Goal: Navigation & Orientation: Find specific page/section

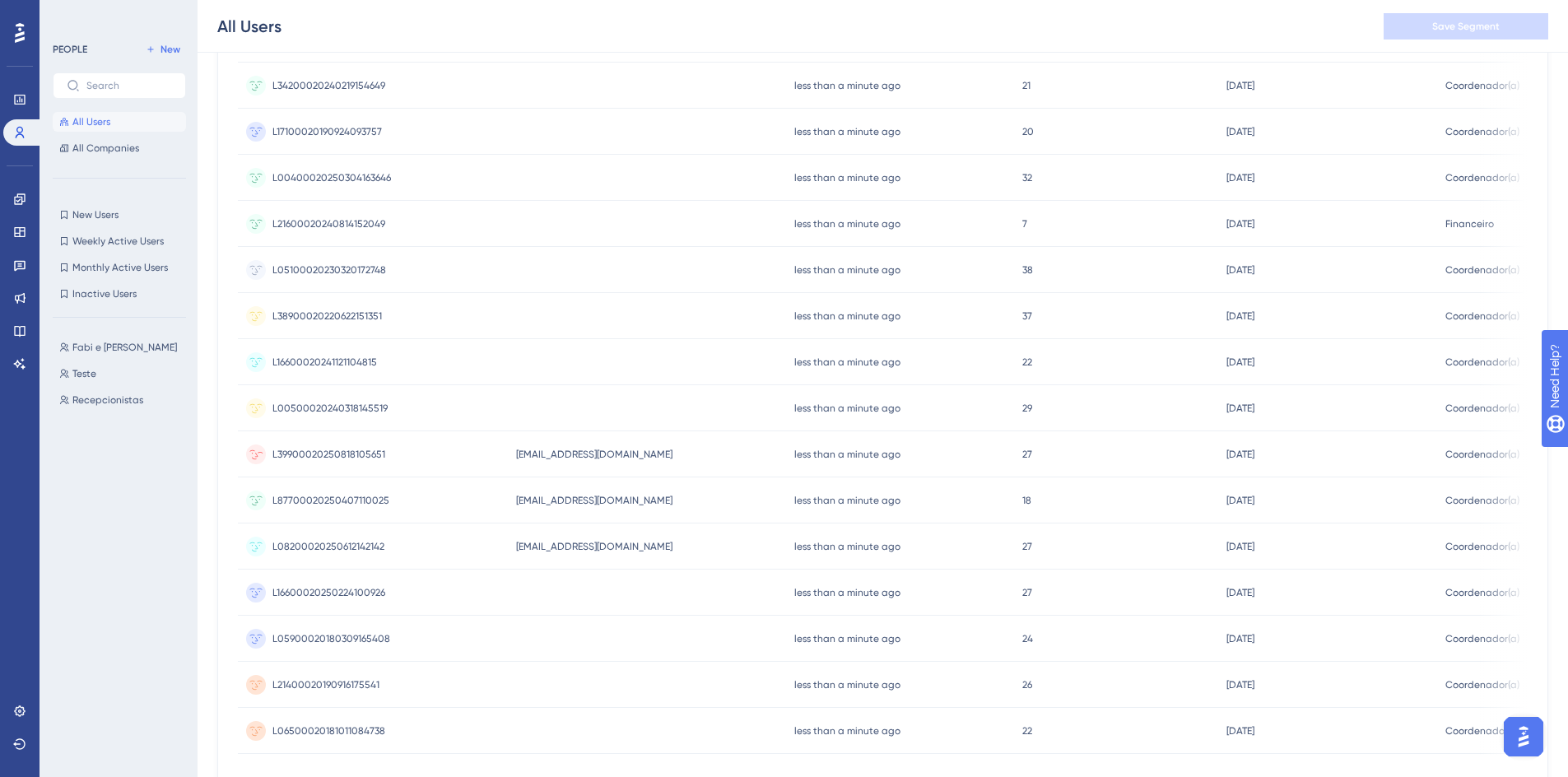
scroll to position [494, 0]
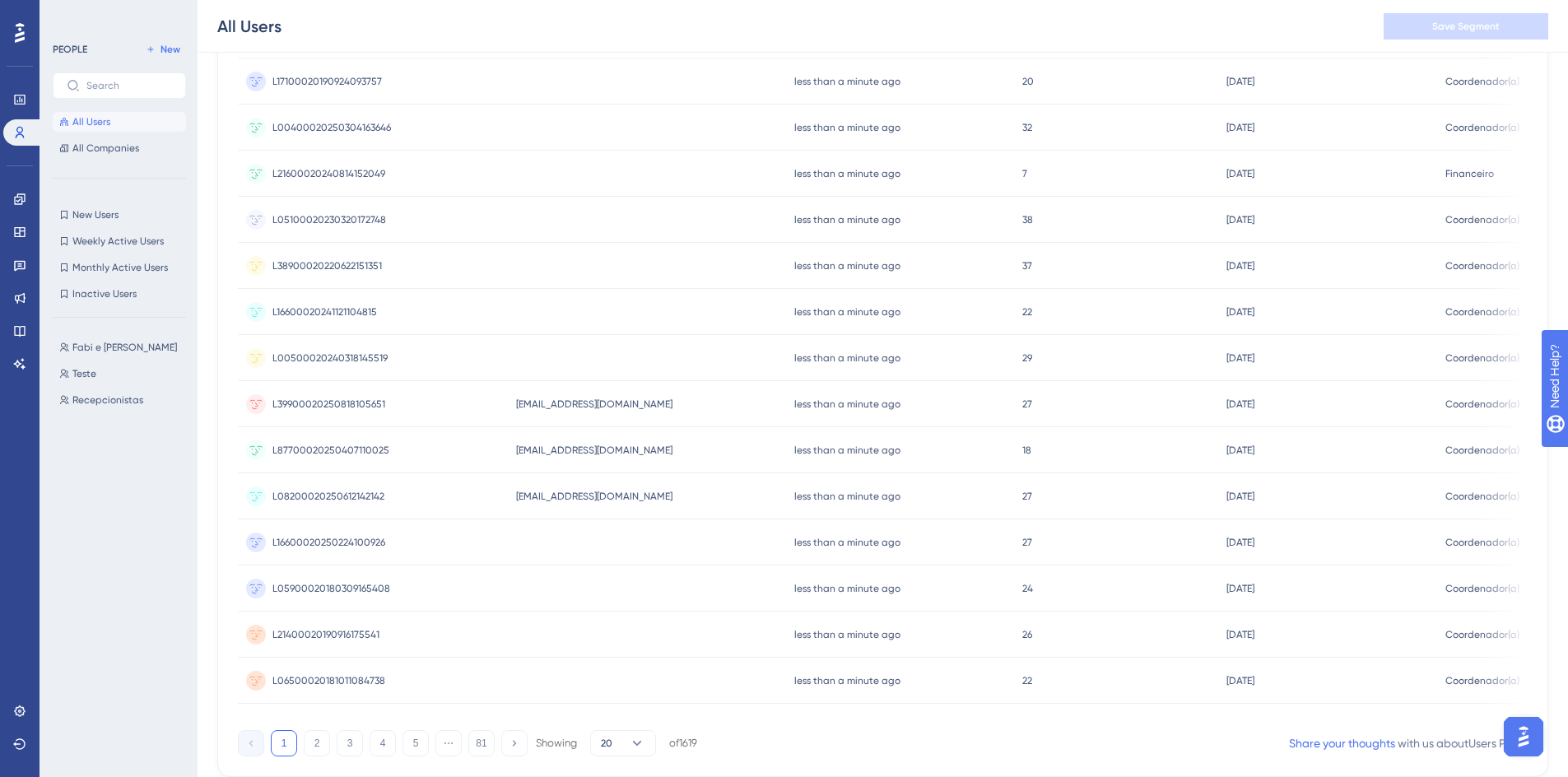
drag, startPoint x: 1303, startPoint y: 723, endPoint x: 1456, endPoint y: 723, distance: 153.0
click at [1456, 723] on div "User ID Email Last Interaction Web Session First Interaction Role L905000202506…" at bounding box center [883, 235] width 1290 height 974
drag, startPoint x: 2924, startPoint y: 1436, endPoint x: 1517, endPoint y: 717, distance: 1580.1
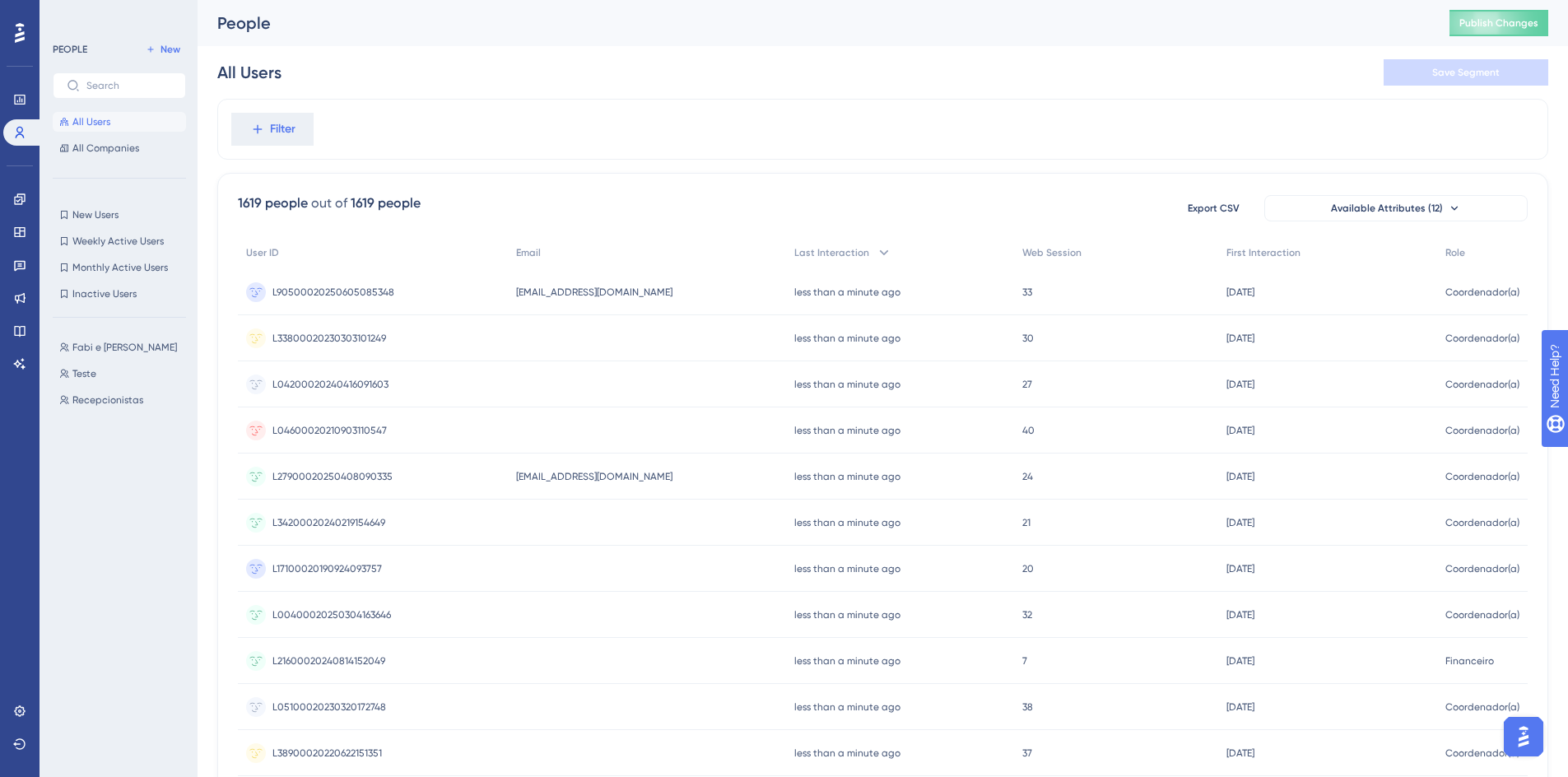
click at [1060, 87] on div "All Users Save Segment" at bounding box center [883, 72] width 1331 height 52
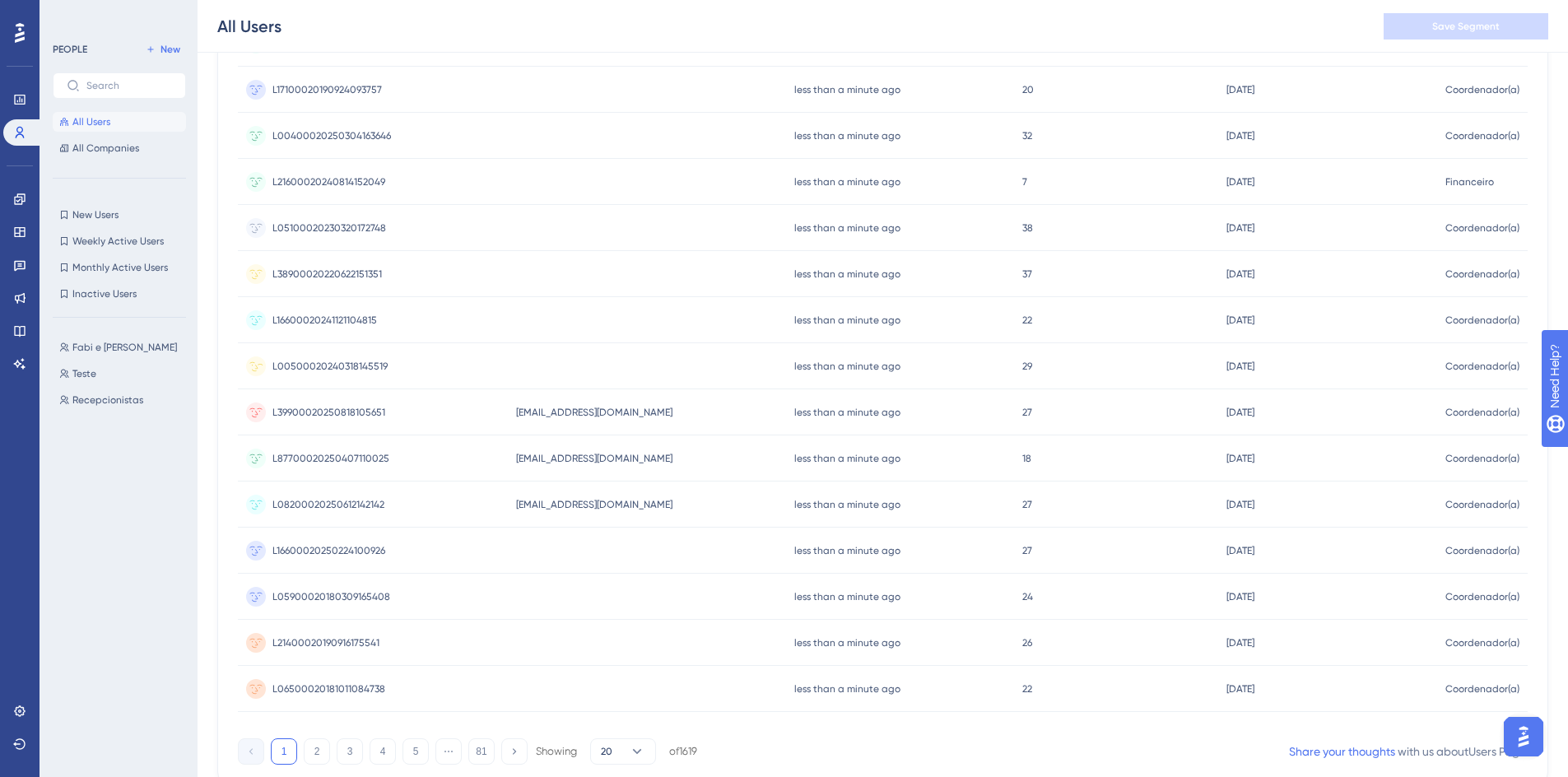
scroll to position [546, 0]
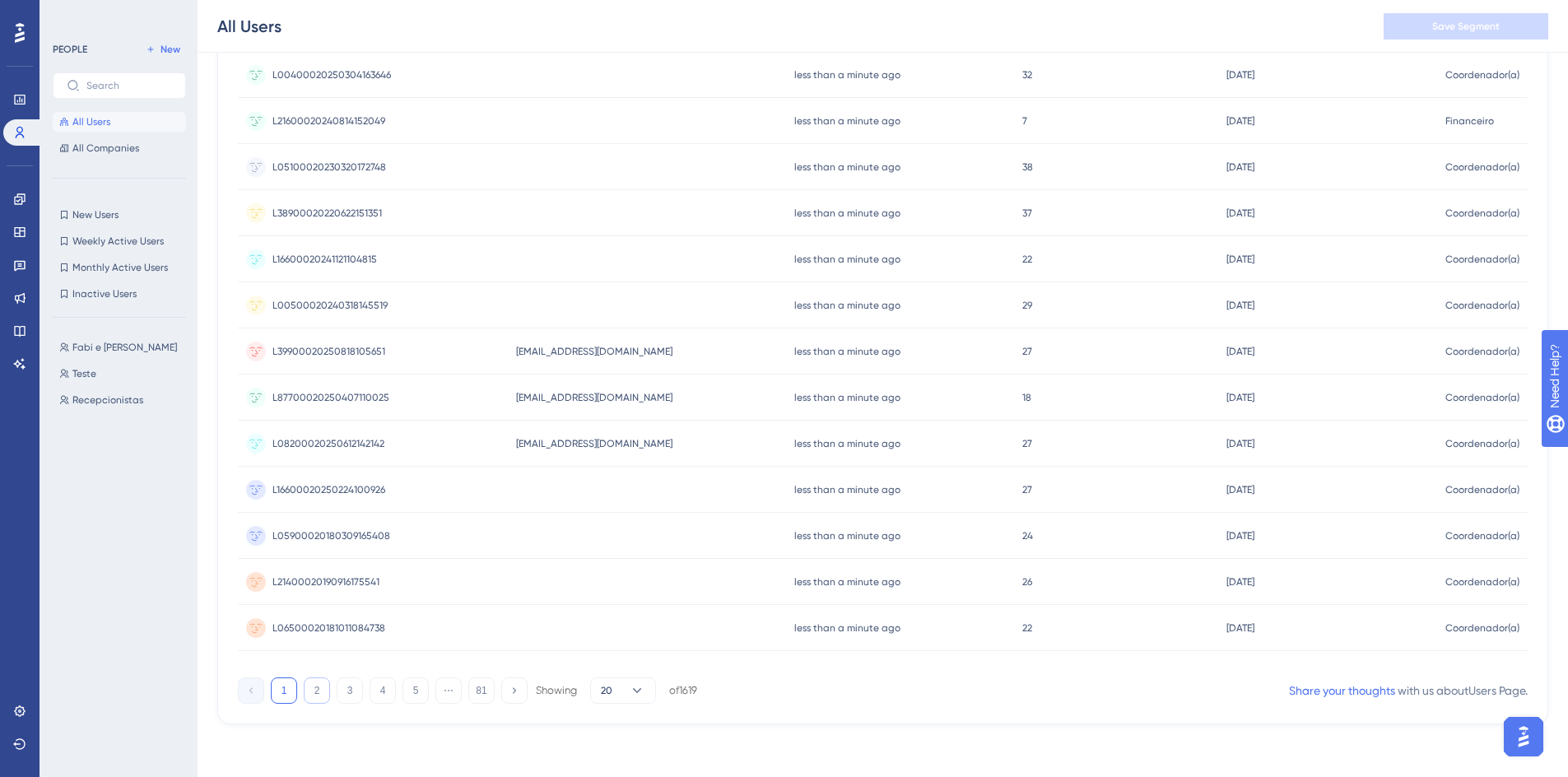
click at [316, 694] on button "2" at bounding box center [317, 691] width 27 height 27
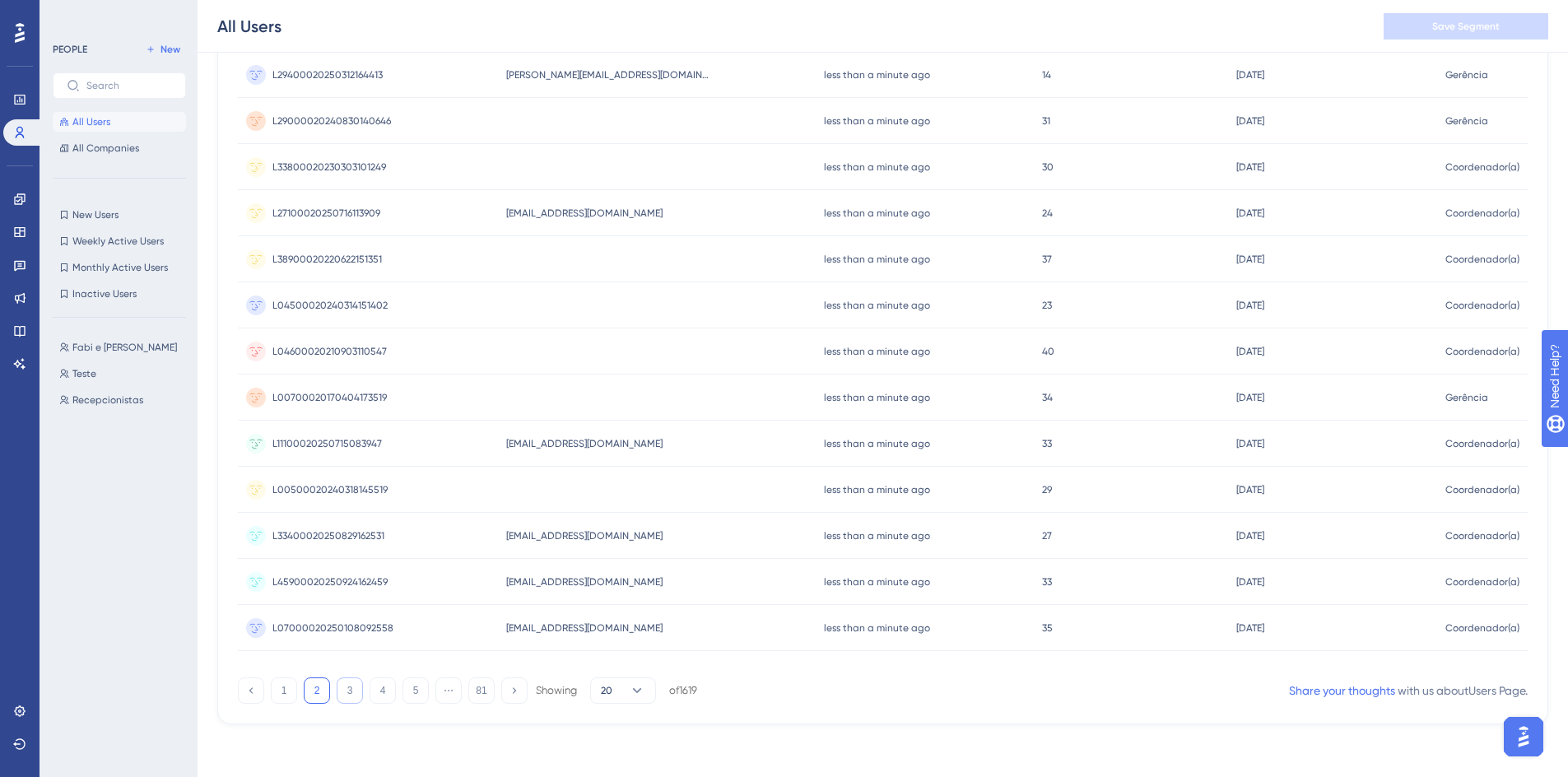
click at [353, 693] on button "3" at bounding box center [350, 691] width 27 height 27
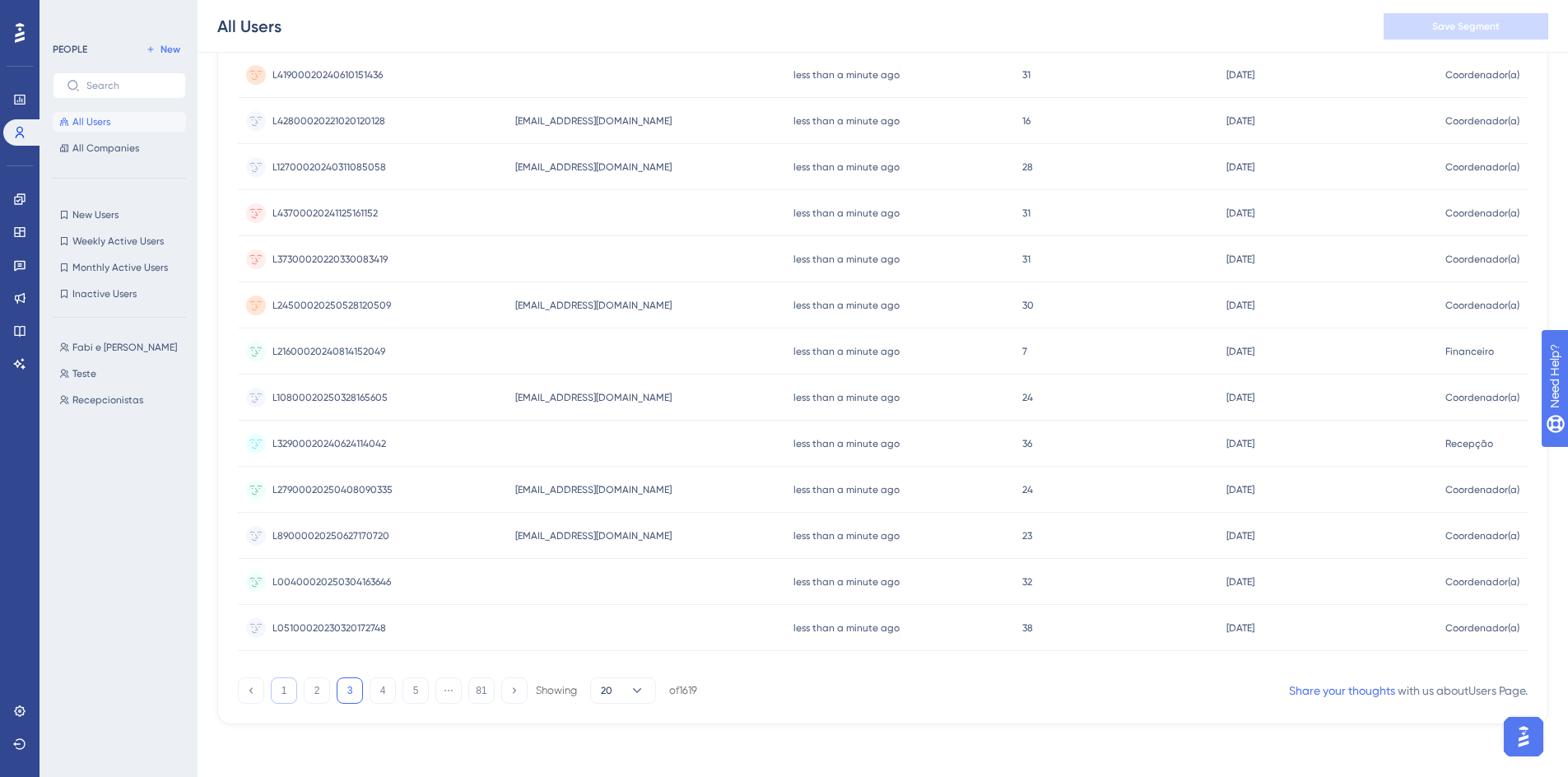
click at [283, 688] on button "1" at bounding box center [284, 691] width 27 height 27
